Goal: Task Accomplishment & Management: Use online tool/utility

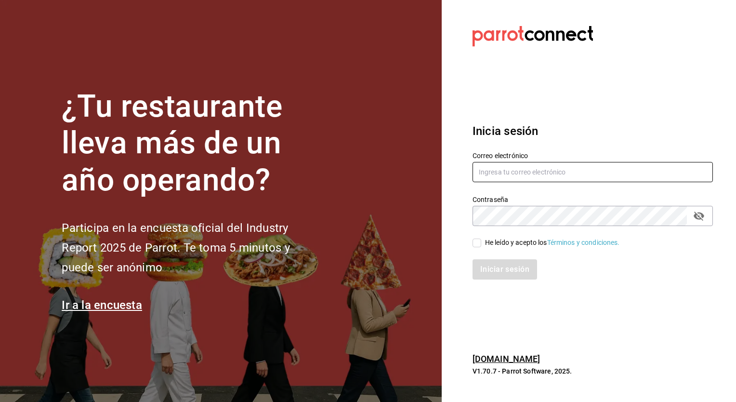
type input "[PERSON_NAME][EMAIL_ADDRESS][PERSON_NAME][DOMAIN_NAME]"
click at [477, 243] on input "He leído y acepto los Términos y condiciones." at bounding box center [476, 242] width 9 height 9
checkbox input "true"
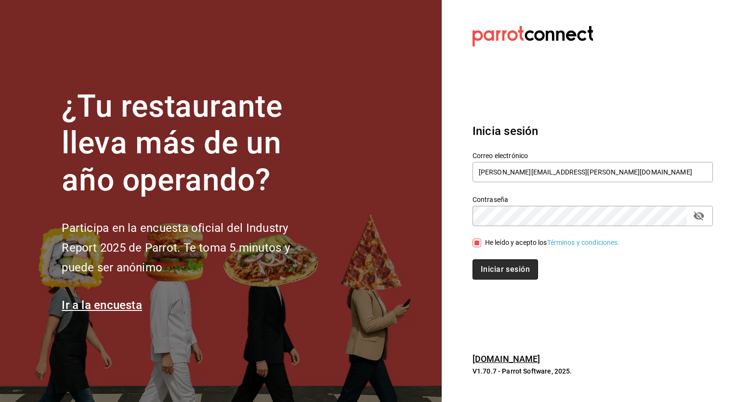
click at [486, 272] on button "Iniciar sesión" at bounding box center [505, 269] width 66 height 20
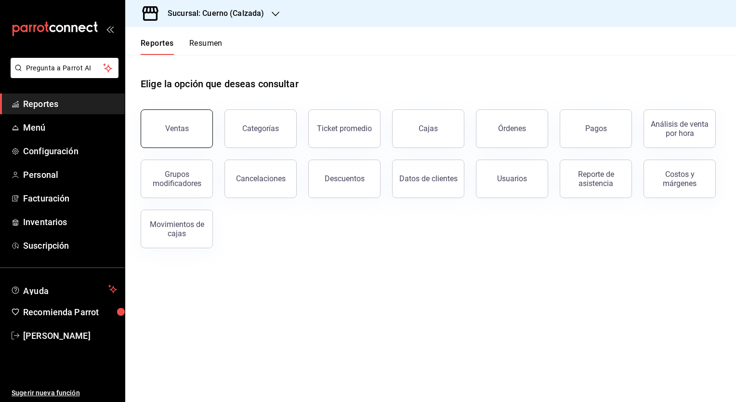
click at [152, 129] on button "Ventas" at bounding box center [177, 128] width 72 height 39
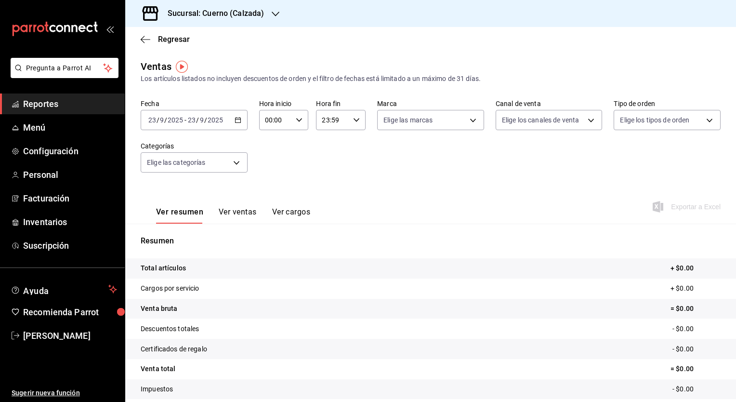
click at [235, 118] on icon "button" at bounding box center [238, 120] width 7 height 7
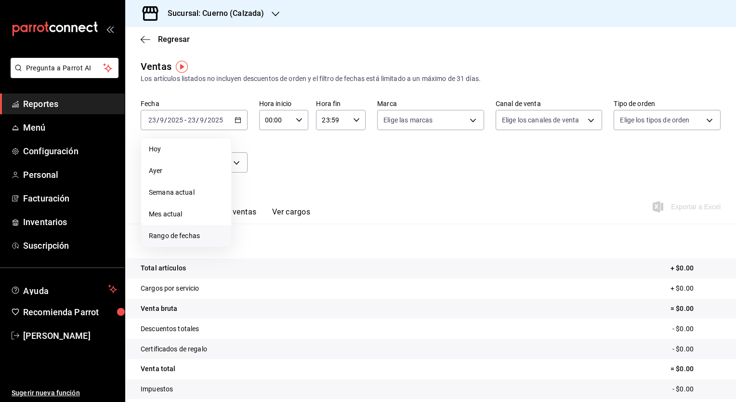
click at [185, 236] on span "Rango de fechas" at bounding box center [186, 236] width 75 height 10
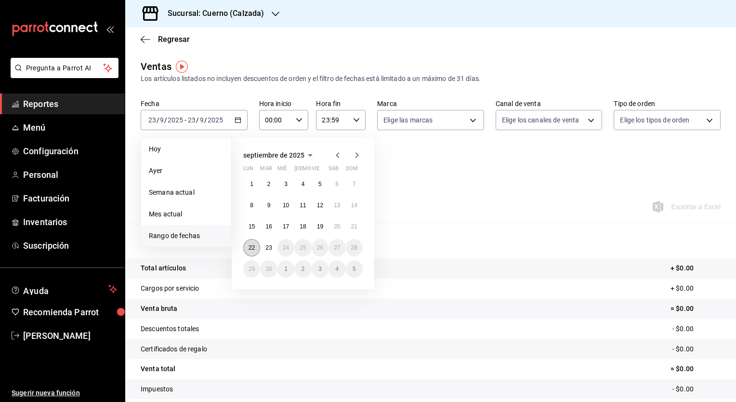
click at [250, 246] on abbr "22" at bounding box center [252, 247] width 6 height 7
click at [268, 246] on abbr "23" at bounding box center [268, 247] width 6 height 7
click at [253, 246] on abbr "22" at bounding box center [252, 247] width 6 height 7
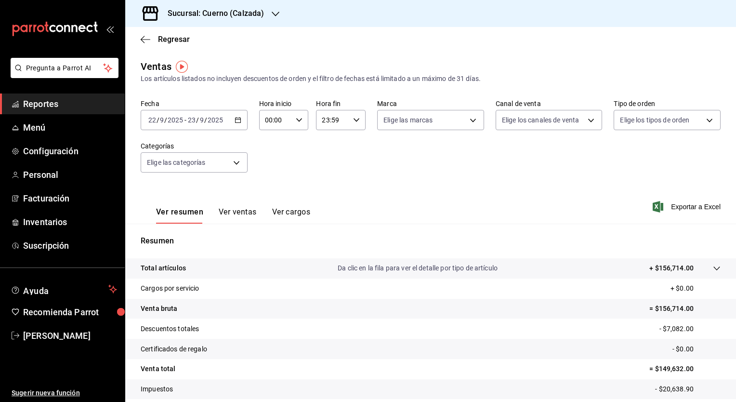
click at [238, 120] on icon "button" at bounding box center [238, 120] width 7 height 7
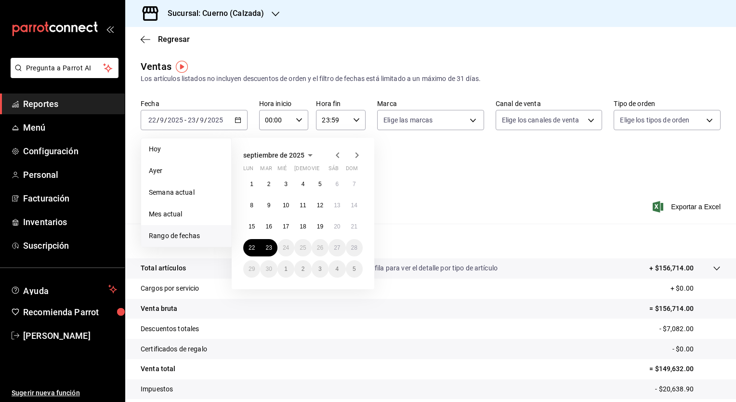
click at [248, 286] on div "[DATE] lun mar mié jue vie sáb dom 1 2 3 4 5 6 7 8 9 10 11 12 13 14 15 16 17 18…" at bounding box center [303, 213] width 143 height 151
click at [250, 247] on abbr "22" at bounding box center [252, 247] width 6 height 7
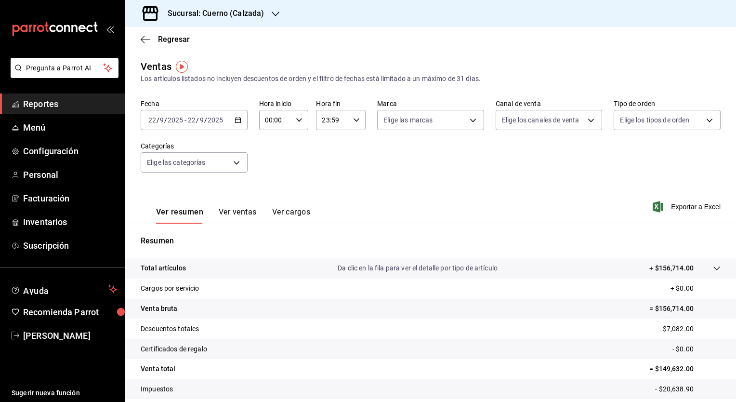
click at [237, 118] on icon "button" at bounding box center [238, 120] width 7 height 7
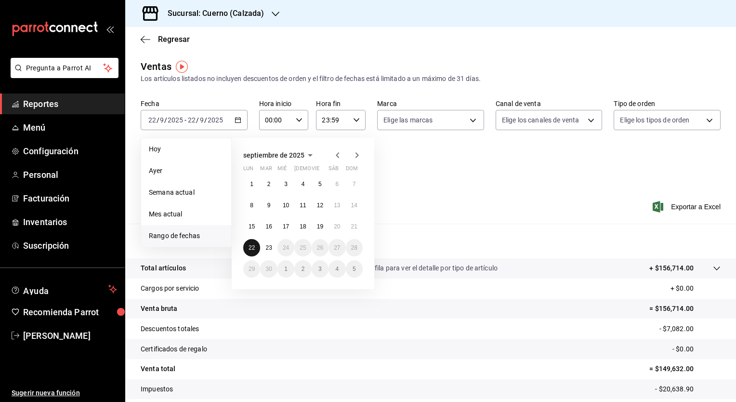
click at [252, 246] on abbr "22" at bounding box center [252, 247] width 6 height 7
click at [263, 249] on button "23" at bounding box center [268, 247] width 17 height 17
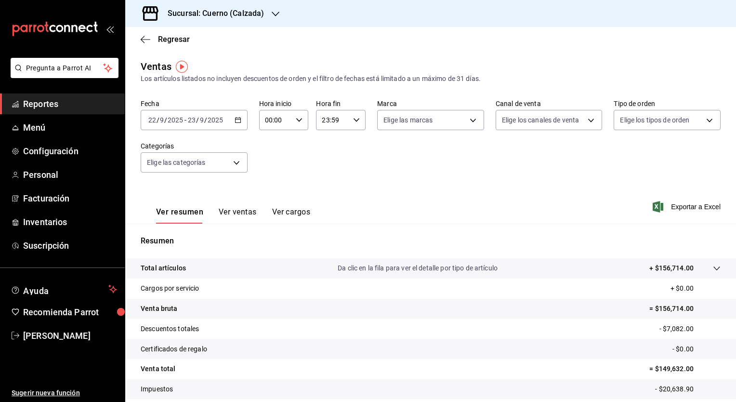
click at [300, 120] on icon "button" at bounding box center [299, 120] width 7 height 7
click at [472, 121] on div at bounding box center [368, 201] width 736 height 402
click at [472, 121] on body "Pregunta a Parrot AI Reportes Menú Configuración Personal Facturación Inventari…" at bounding box center [368, 201] width 736 height 402
click at [272, 16] on div at bounding box center [368, 201] width 736 height 402
click at [274, 14] on icon "button" at bounding box center [276, 14] width 8 height 5
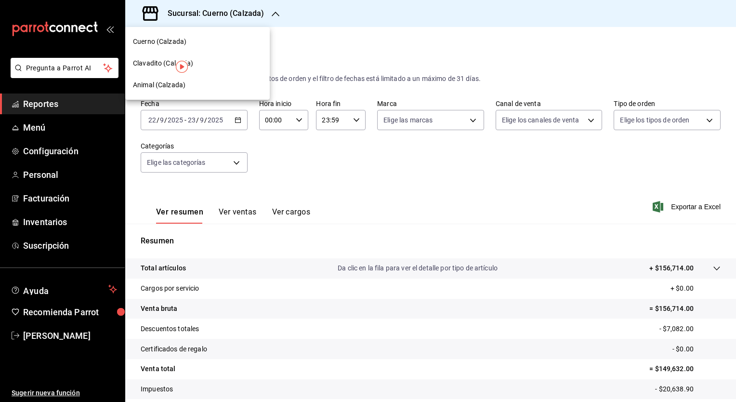
click at [157, 65] on span "Clavadito (Calzada)" at bounding box center [163, 63] width 61 height 10
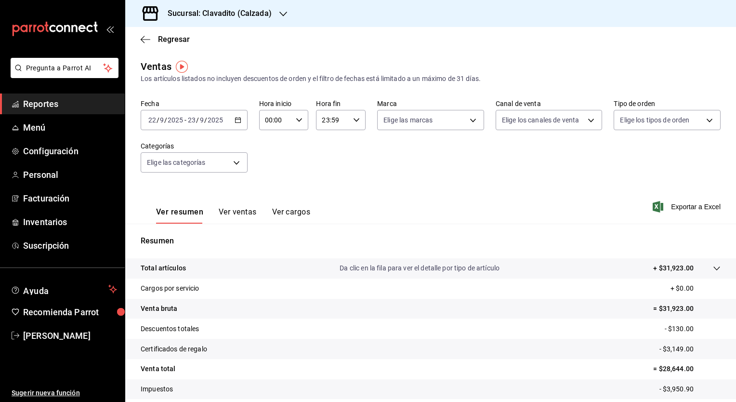
click at [237, 124] on div "[DATE] [DATE] - [DATE] [DATE]" at bounding box center [194, 120] width 107 height 20
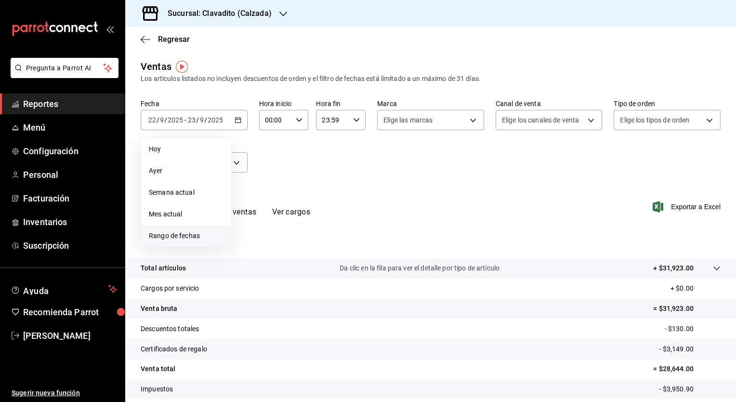
click at [190, 241] on li "Rango de fechas" at bounding box center [186, 236] width 90 height 22
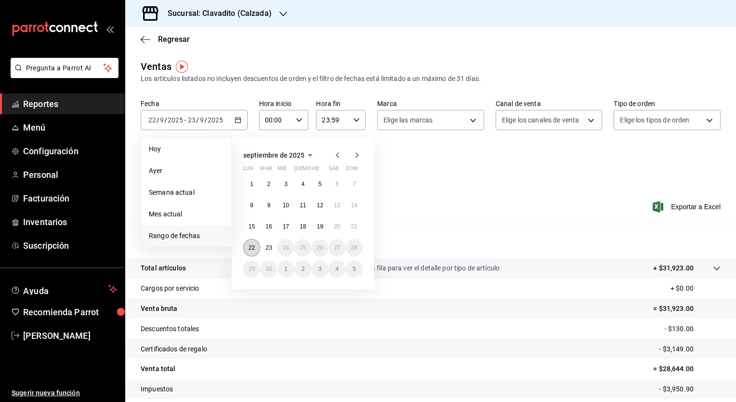
click at [251, 248] on abbr "22" at bounding box center [252, 247] width 6 height 7
click at [264, 249] on button "23" at bounding box center [268, 247] width 17 height 17
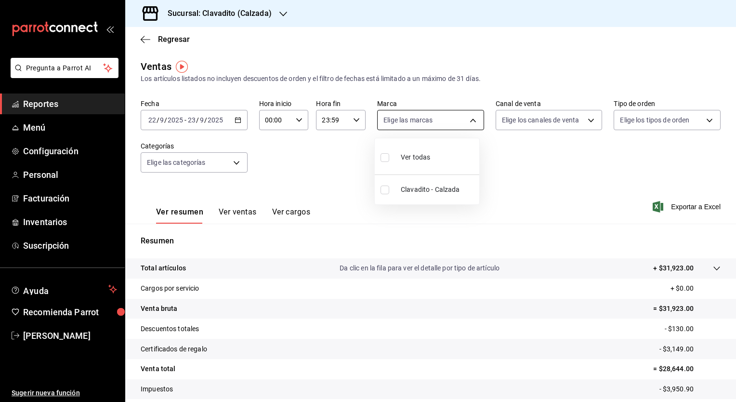
click at [467, 120] on body "Pregunta a Parrot AI Reportes Menú Configuración Personal Facturación Inventari…" at bounding box center [368, 201] width 736 height 402
click at [384, 159] on input "checkbox" at bounding box center [385, 157] width 9 height 9
checkbox input "true"
type input "7c6329b2-7c80-4d0a-92e1-359a60270725"
checkbox input "true"
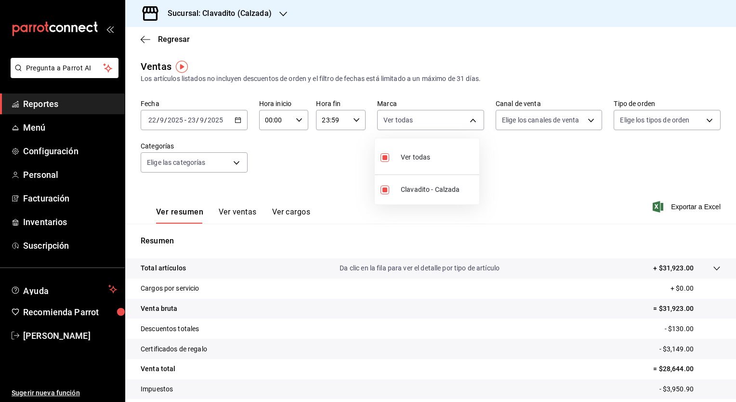
click at [584, 120] on div at bounding box center [368, 201] width 736 height 402
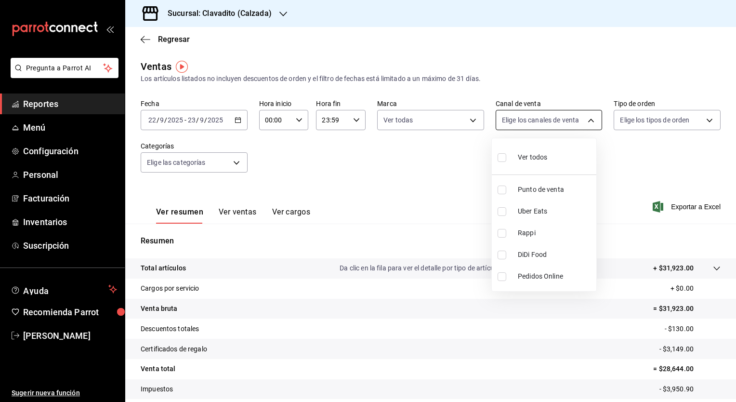
click at [585, 119] on body "Pregunta a Parrot AI Reportes Menú Configuración Personal Facturación Inventari…" at bounding box center [368, 201] width 736 height 402
click at [501, 159] on input "checkbox" at bounding box center [502, 157] width 9 height 9
checkbox input "true"
type input "PARROT,UBER_EATS,RAPPI,DIDI_FOOD,ONLINE"
checkbox input "true"
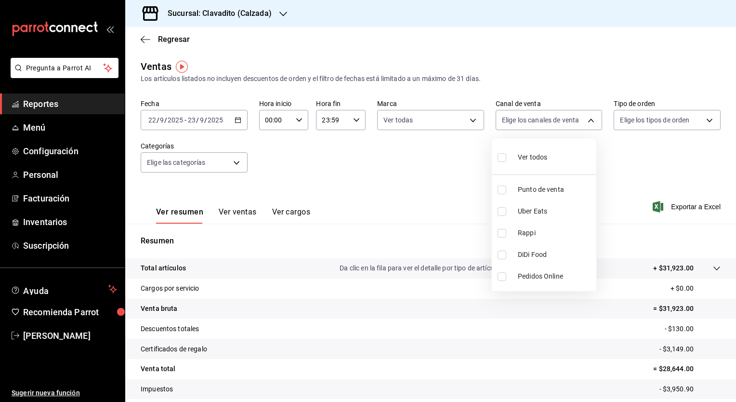
checkbox input "true"
click at [705, 122] on div at bounding box center [368, 201] width 736 height 402
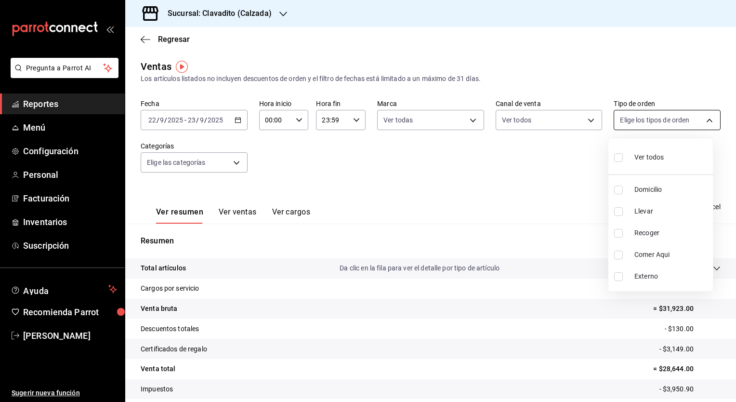
click at [702, 121] on body "Pregunta a Parrot AI Reportes Menú Configuración Personal Facturación Inventari…" at bounding box center [368, 201] width 736 height 402
click at [620, 157] on input "checkbox" at bounding box center [618, 157] width 9 height 9
checkbox input "true"
type input "20a2434e-5507-4b1d-99f8-d1d700608abd,c8008fd8-0959-4104-94f5-898138fc7a10,5c160…"
checkbox input "true"
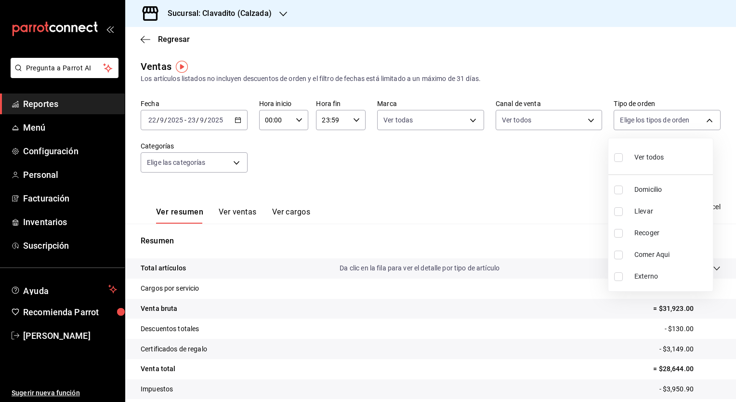
checkbox input "true"
click at [231, 164] on div at bounding box center [368, 201] width 736 height 402
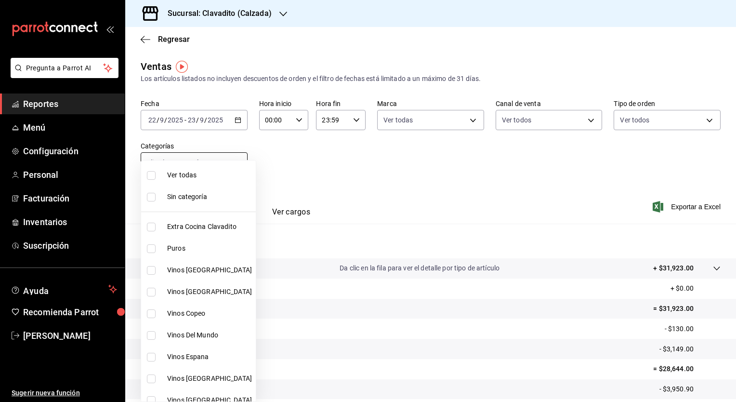
click at [235, 161] on body "Pregunta a Parrot AI Reportes Menú Configuración Personal Facturación Inventari…" at bounding box center [368, 201] width 736 height 402
click at [152, 174] on input "checkbox" at bounding box center [151, 175] width 9 height 9
checkbox input "true"
type input "baf57ed1-919f-4c82-8763-5f61bb5ecf6c,a733550a-1833-4f39-b337-4b288d8ef239,37b97…"
checkbox input "true"
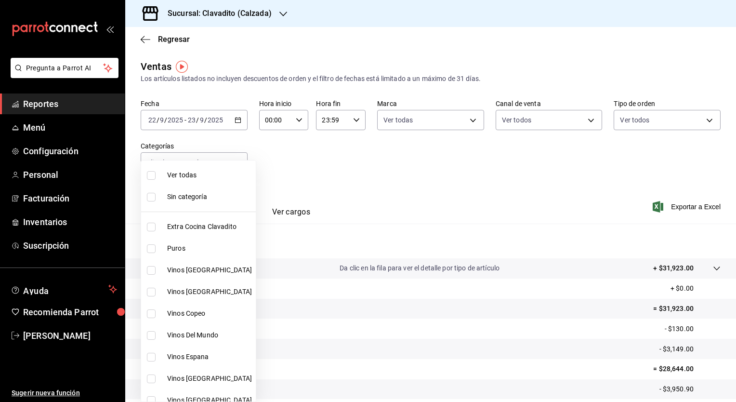
checkbox input "true"
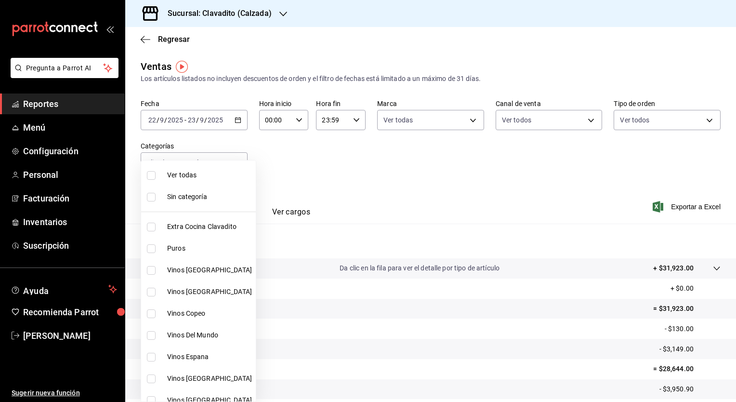
checkbox input "true"
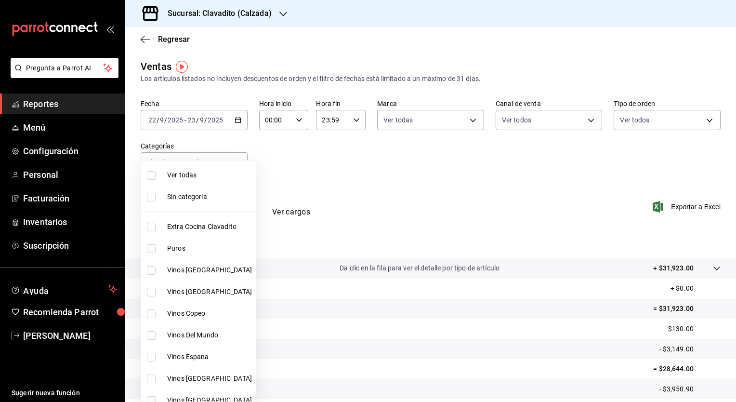
checkbox input "true"
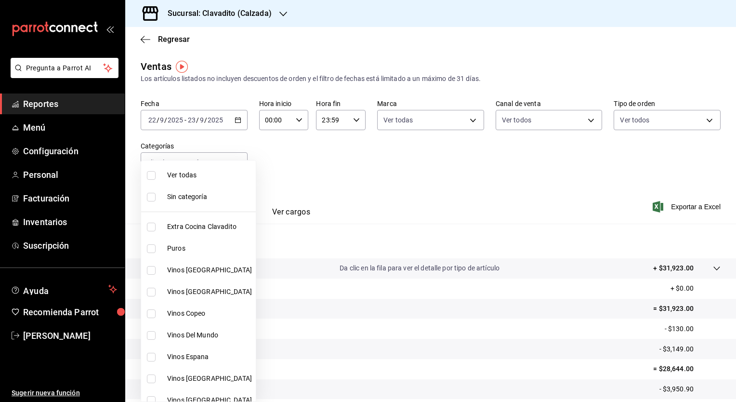
checkbox input "true"
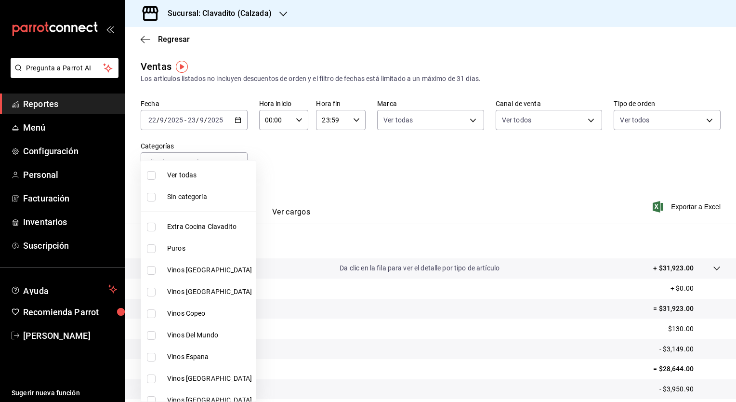
checkbox input "true"
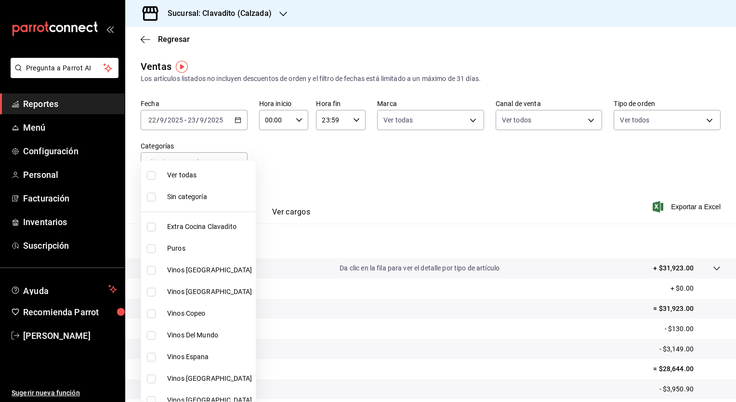
checkbox input "true"
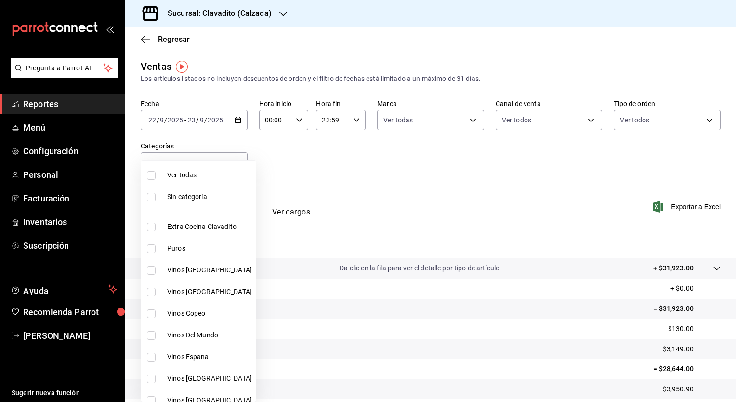
checkbox input "true"
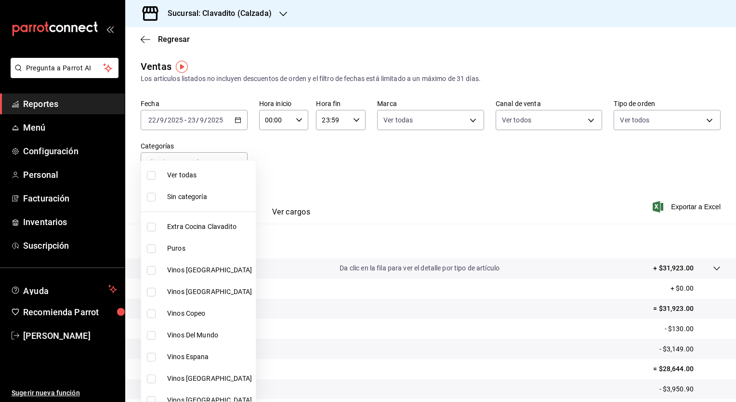
checkbox input "true"
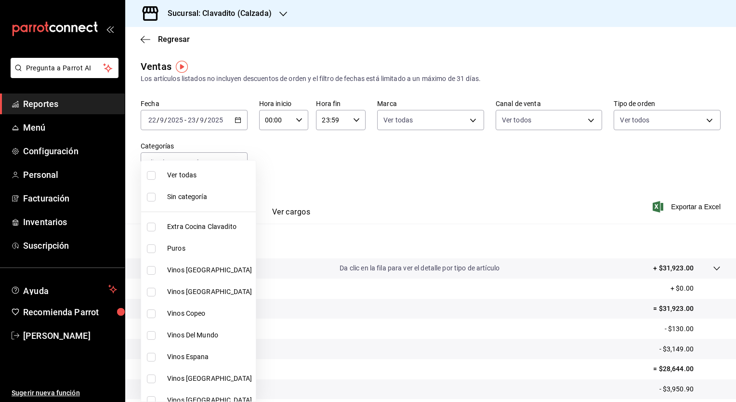
checkbox input "true"
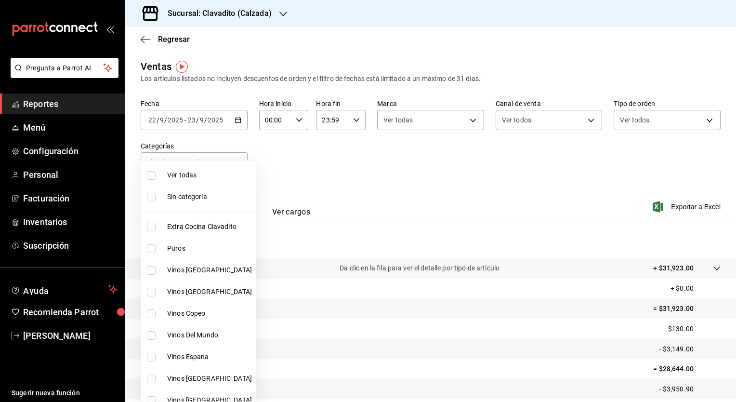
checkbox input "true"
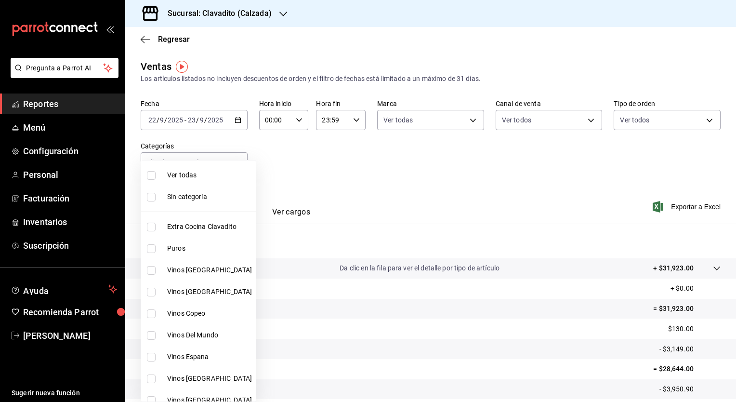
checkbox input "true"
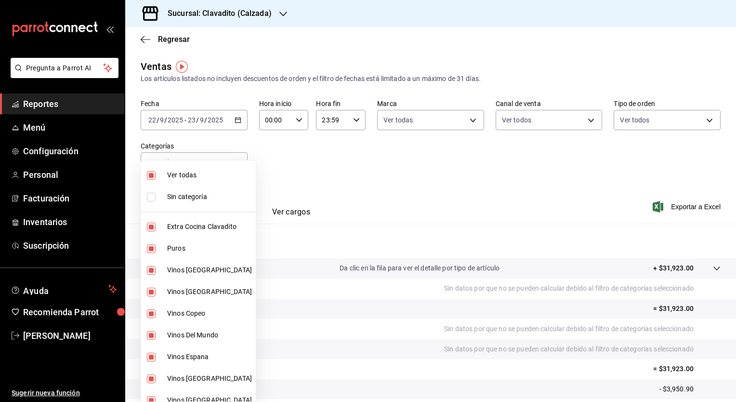
click at [360, 160] on div at bounding box center [368, 201] width 736 height 402
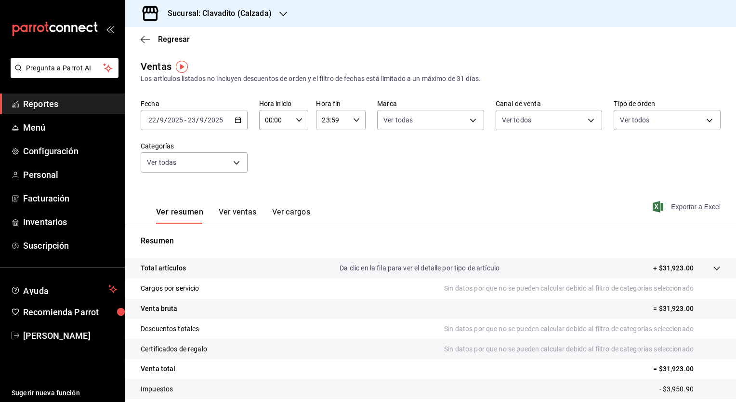
click at [695, 208] on span "Exportar a Excel" at bounding box center [688, 207] width 66 height 12
